Goal: Find specific page/section: Find specific page/section

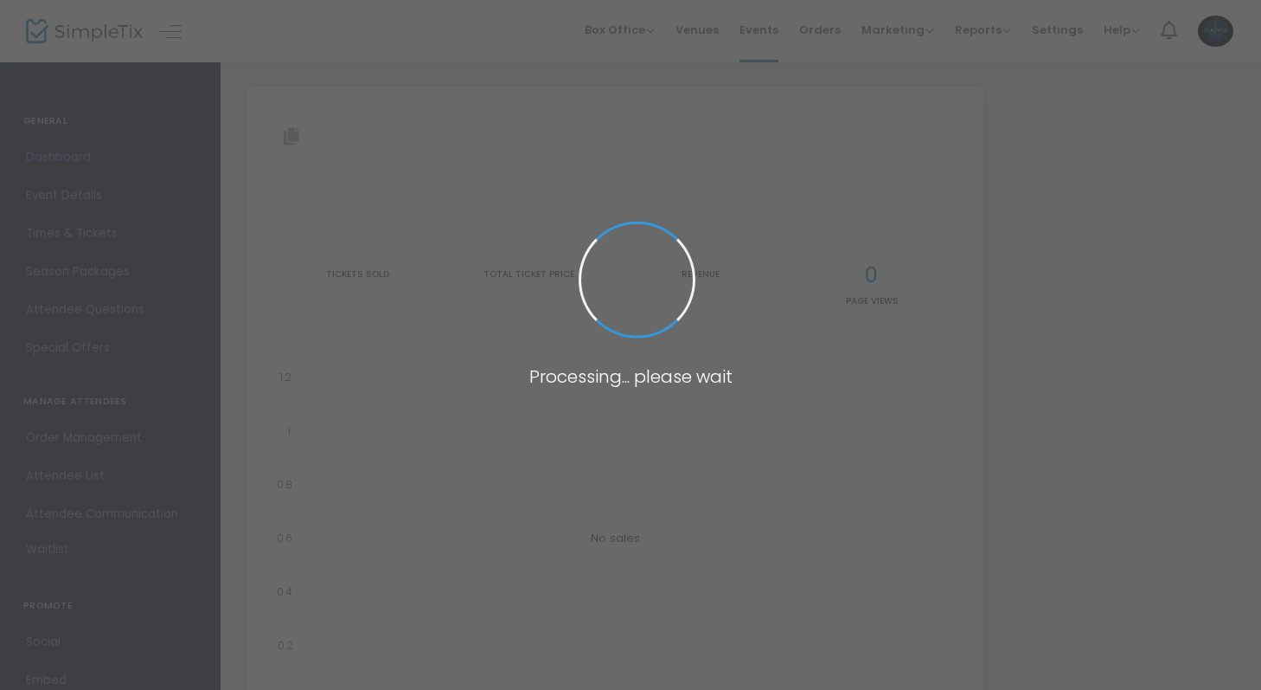
type input "[URL][DOMAIN_NAME]"
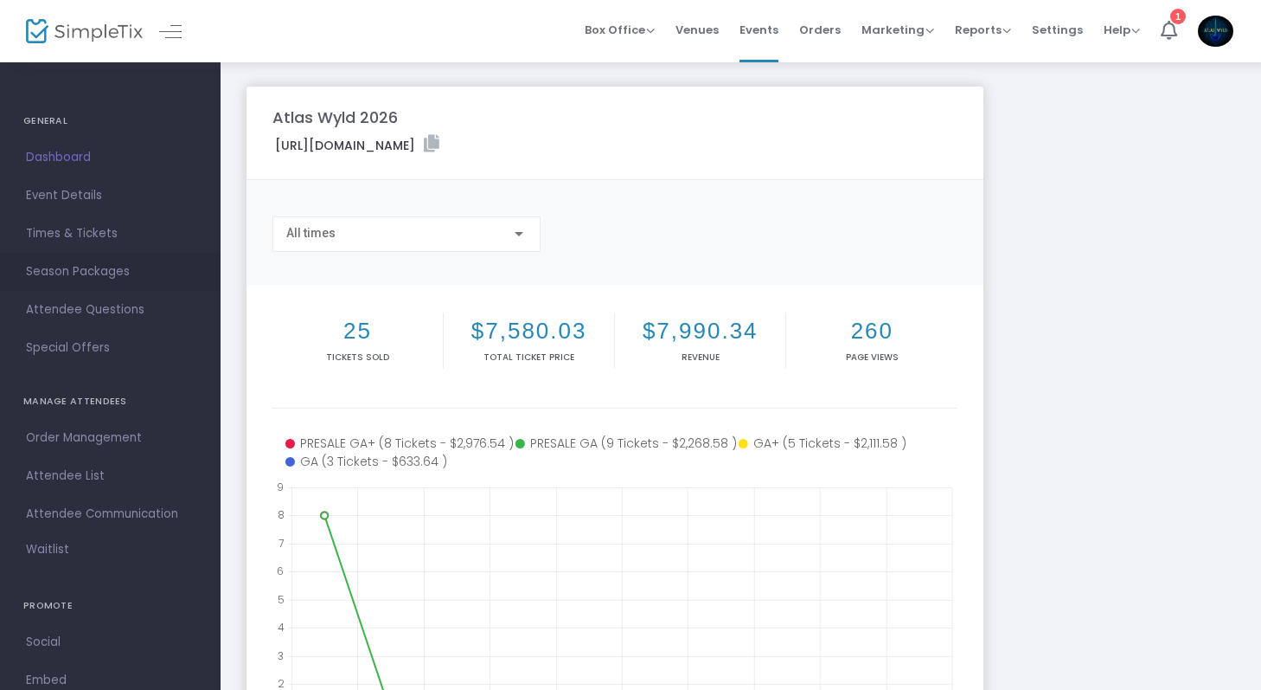
click at [107, 266] on span "Season Packages" at bounding box center [110, 271] width 169 height 22
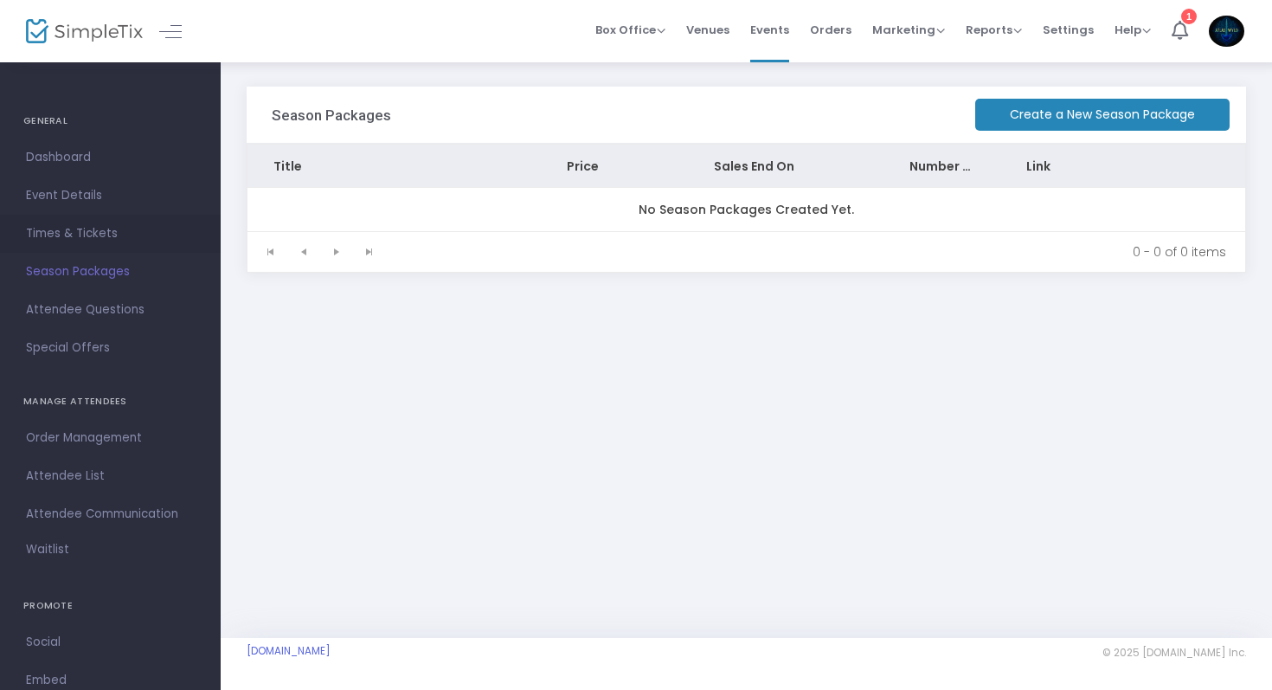
click at [112, 233] on span "Times & Tickets" at bounding box center [110, 233] width 169 height 22
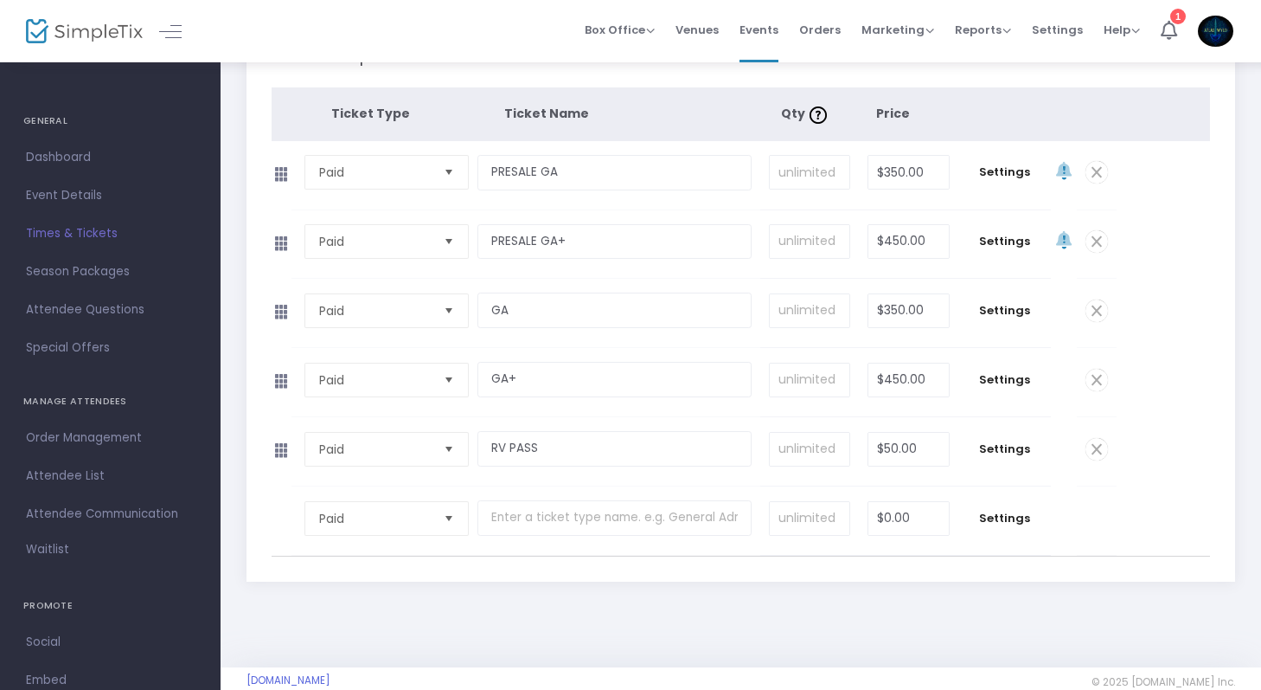
scroll to position [292, 0]
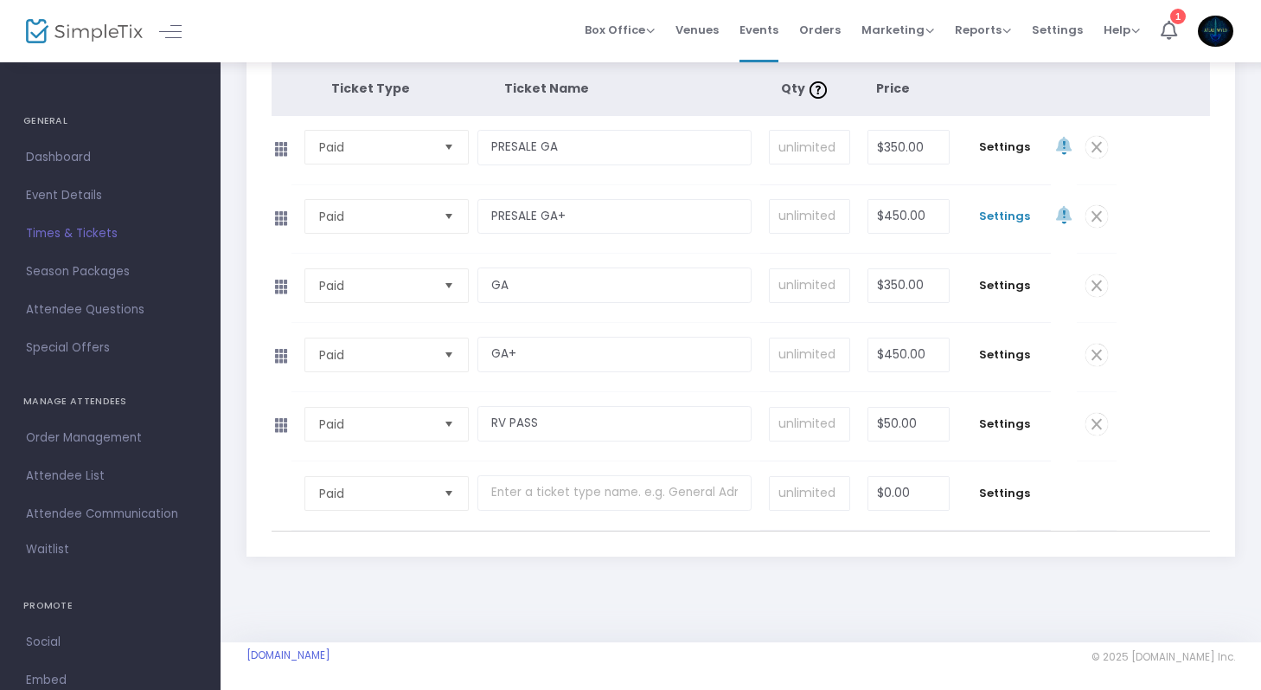
click at [1015, 221] on span "Settings" at bounding box center [1004, 216] width 75 height 17
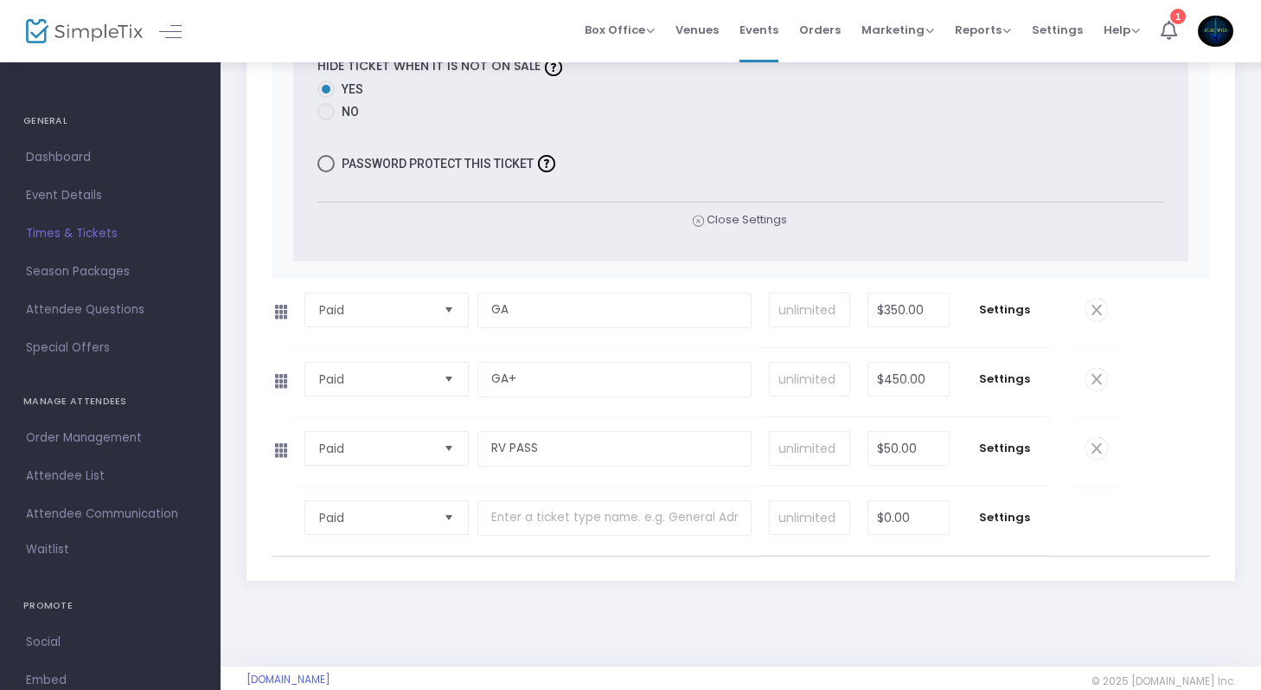
scroll to position [0, 0]
